Goal: Information Seeking & Learning: Learn about a topic

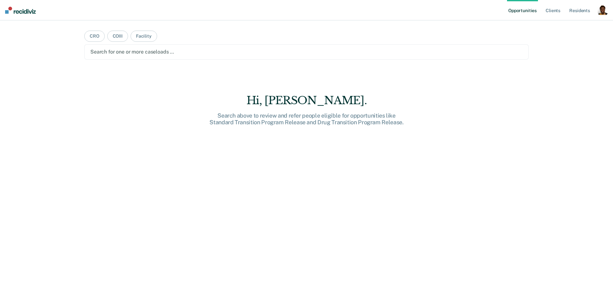
click at [604, 14] on div "button" at bounding box center [602, 10] width 10 height 10
click at [570, 25] on link "Profile" at bounding box center [576, 25] width 51 height 5
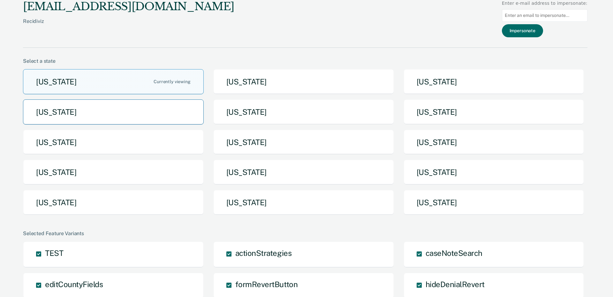
click at [169, 118] on button "[US_STATE]" at bounding box center [113, 112] width 181 height 25
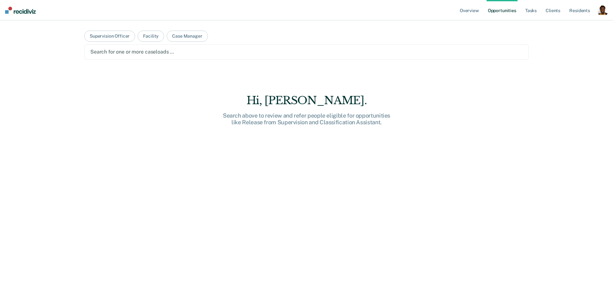
click at [601, 12] on div "button" at bounding box center [602, 10] width 10 height 10
click at [570, 33] on link "Go to System-Level Trends" at bounding box center [575, 33] width 54 height 5
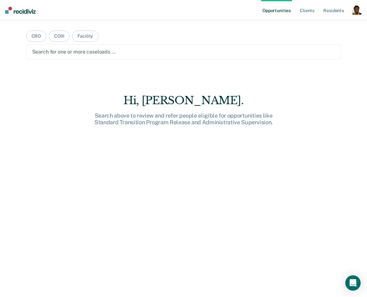
click at [358, 15] on div "button" at bounding box center [357, 10] width 10 height 10
click at [321, 26] on link "Profile" at bounding box center [331, 25] width 51 height 5
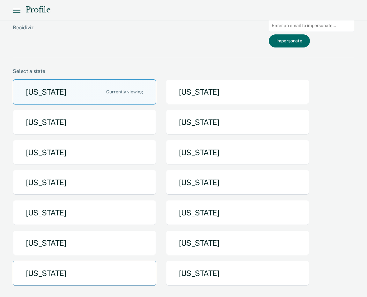
click at [77, 273] on button "[US_STATE]" at bounding box center [85, 273] width 144 height 25
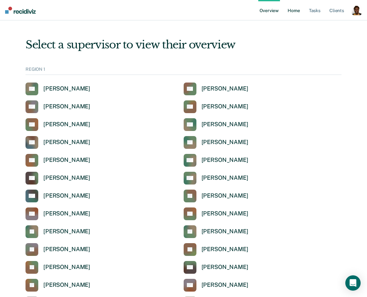
click at [288, 8] on link "Home" at bounding box center [294, 10] width 15 height 20
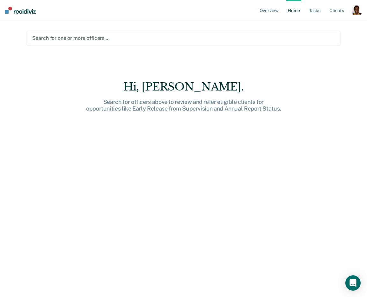
click at [105, 46] on main "Search for one or more officers … Hi, [GEOGRAPHIC_DATA]. Search for officers ab…" at bounding box center [184, 151] width 331 height 262
click at [105, 43] on div "Search for one or more officers …" at bounding box center [183, 38] width 315 height 15
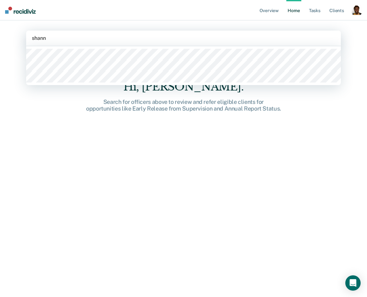
type input "shanno"
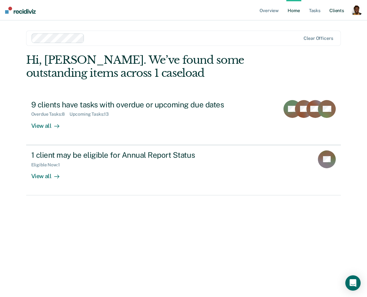
click at [330, 11] on link "Client s" at bounding box center [336, 10] width 17 height 20
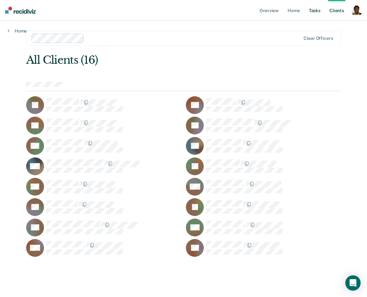
click at [315, 15] on link "Tasks" at bounding box center [315, 10] width 14 height 20
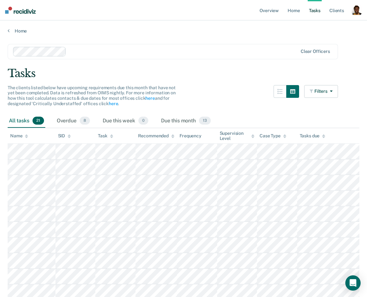
click at [354, 10] on div "button" at bounding box center [357, 10] width 10 height 10
click at [325, 26] on link "Profile" at bounding box center [331, 25] width 51 height 5
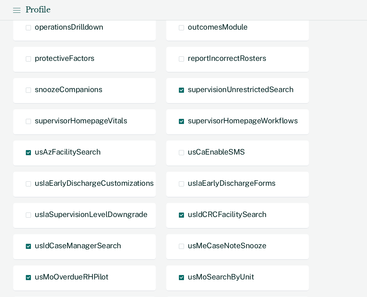
scroll to position [756, 0]
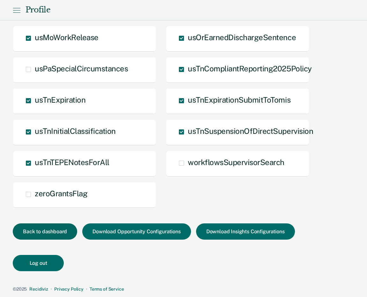
click at [49, 234] on button "Back to dashboard" at bounding box center [45, 232] width 64 height 16
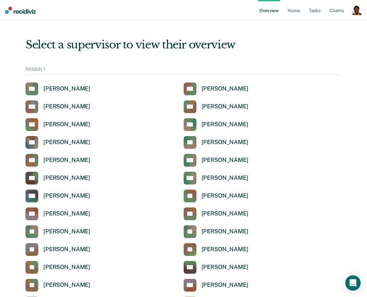
click at [306, 11] on ul "Overview Home Tasks Client s" at bounding box center [304, 10] width 93 height 20
click at [298, 11] on link "Home" at bounding box center [294, 10] width 15 height 20
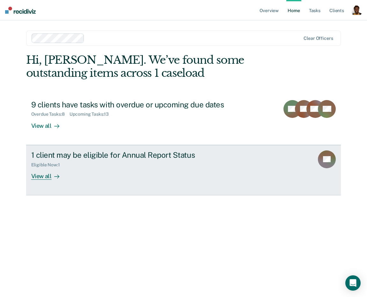
click at [53, 170] on div "View all" at bounding box center [49, 174] width 36 height 12
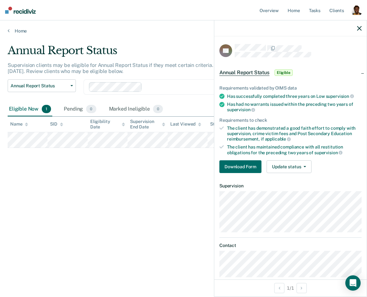
click at [355, 27] on div at bounding box center [290, 28] width 153 height 16
click at [360, 31] on div at bounding box center [290, 28] width 153 height 16
click at [360, 27] on icon "button" at bounding box center [359, 28] width 4 height 4
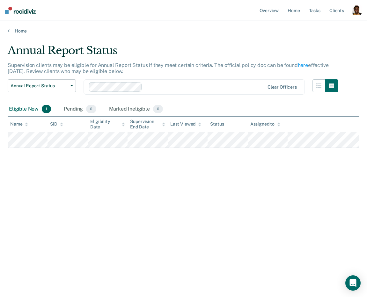
click at [326, 65] on p "Supervision clients may be eligible for Annual Report Status if they meet certa…" at bounding box center [168, 68] width 321 height 12
click at [299, 10] on link "Home" at bounding box center [294, 10] width 15 height 20
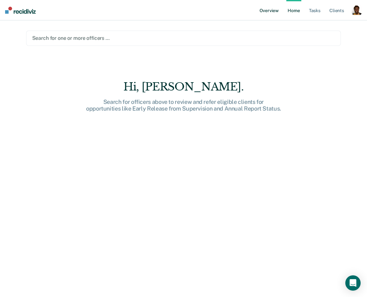
click at [269, 11] on link "Overview" at bounding box center [269, 10] width 22 height 20
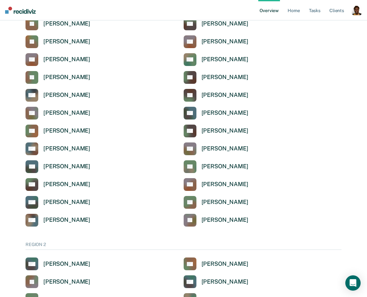
scroll to position [1734, 0]
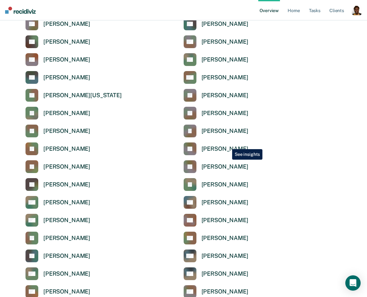
click at [228, 145] on link "[PERSON_NAME]" at bounding box center [216, 149] width 65 height 13
